Goal: Find contact information: Find contact information

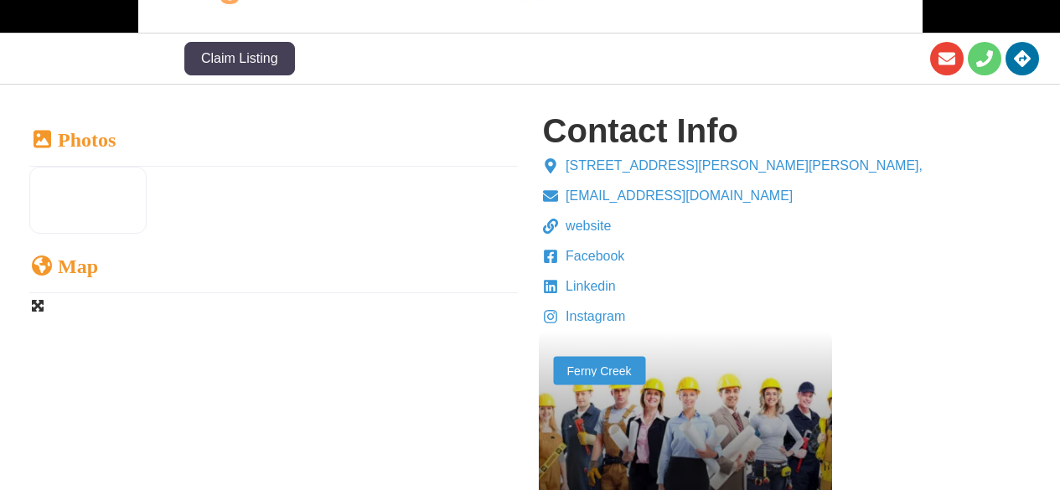
click at [569, 193] on span "[EMAIL_ADDRESS][DOMAIN_NAME]" at bounding box center [676, 196] width 231 height 20
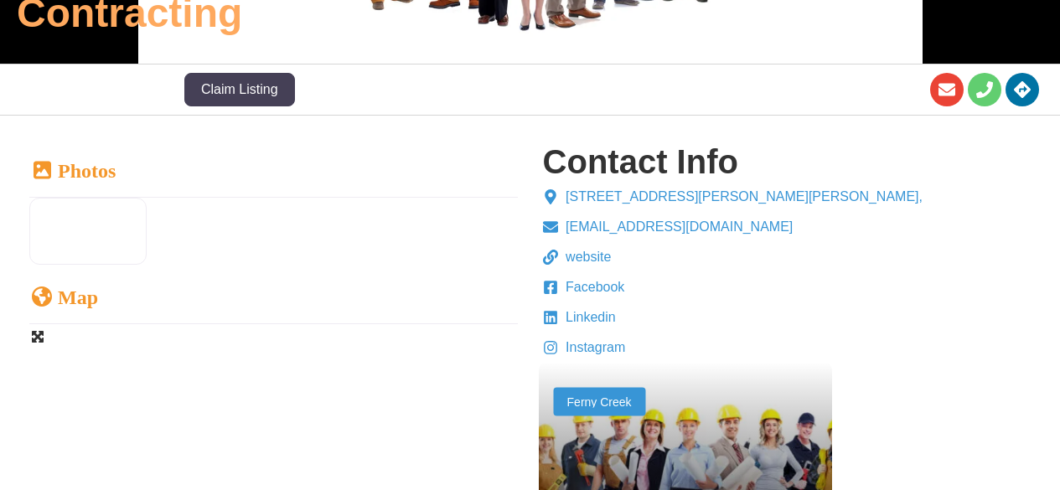
scroll to position [307, 0]
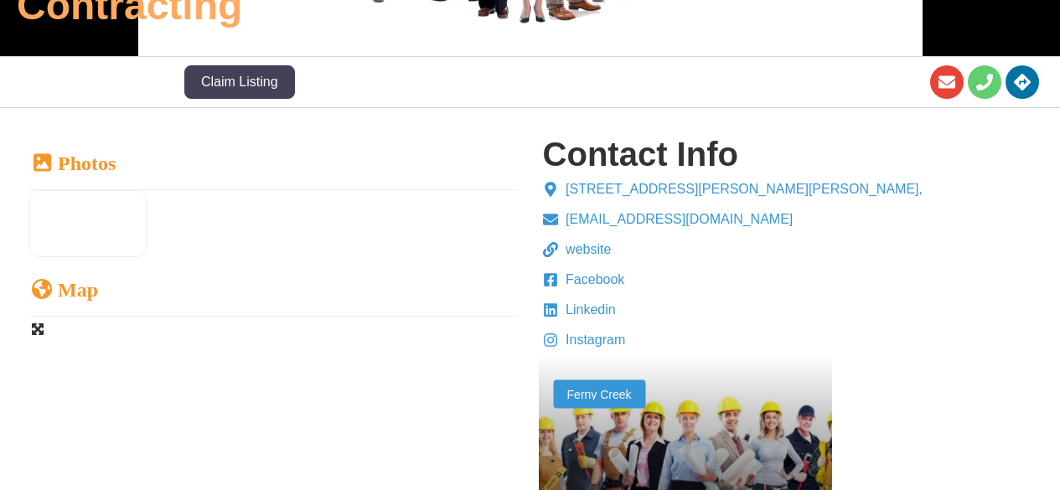
click at [566, 224] on span "[EMAIL_ADDRESS][DOMAIN_NAME]" at bounding box center [676, 219] width 231 height 20
drag, startPoint x: 706, startPoint y: 209, endPoint x: 689, endPoint y: 215, distance: 18.5
